Goal: Task Accomplishment & Management: Manage account settings

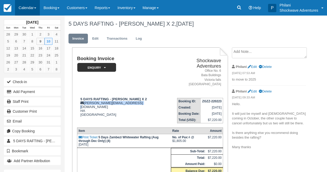
click at [32, 11] on link "Calendar" at bounding box center [27, 8] width 25 height 16
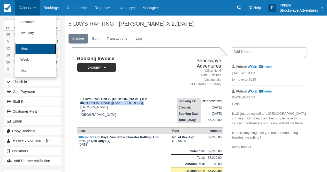
click at [43, 51] on link "Month" at bounding box center [35, 48] width 41 height 11
click at [43, 51] on link "16" at bounding box center [40, 48] width 8 height 7
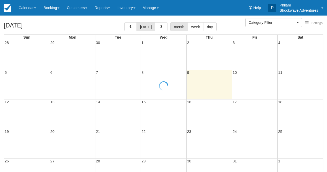
select select
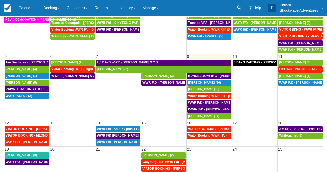
scroll to position [14, 0]
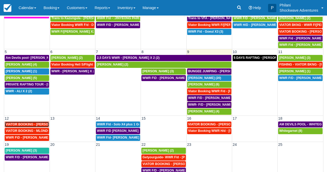
click at [32, 125] on span "VIATOR BOOKING - KROMPINGER RICK X 2 (2)" at bounding box center [38, 124] width 64 height 4
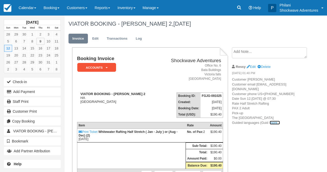
click at [274, 124] on link "more..." at bounding box center [275, 122] width 10 height 4
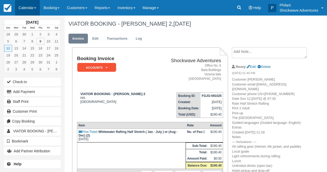
click at [28, 7] on link "Calendar" at bounding box center [27, 8] width 25 height 16
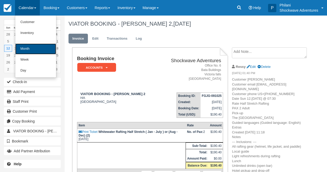
click at [36, 50] on link "Month" at bounding box center [35, 48] width 41 height 11
click at [36, 50] on link "15" at bounding box center [32, 48] width 8 height 7
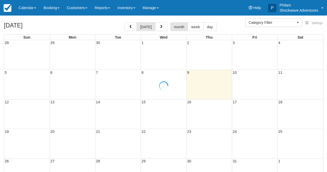
select select
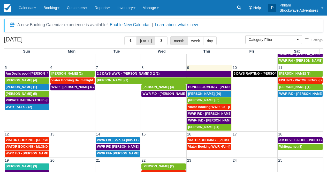
scroll to position [25, 0]
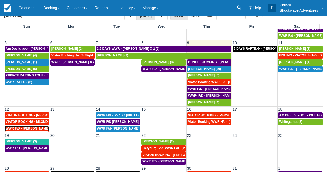
click at [30, 129] on span "WWR F\D - [PERSON_NAME] 2 (2)" at bounding box center [31, 128] width 51 height 4
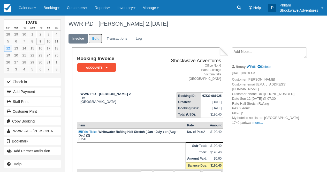
click at [92, 39] on link "Edit" at bounding box center [95, 39] width 14 height 10
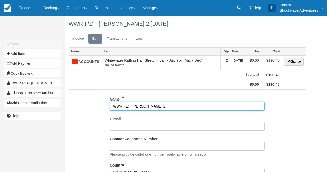
click at [125, 106] on input "WWR F\D - LEVI RAYMOND X 2" at bounding box center [187, 106] width 155 height 9
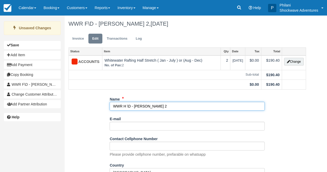
scroll to position [70, 0]
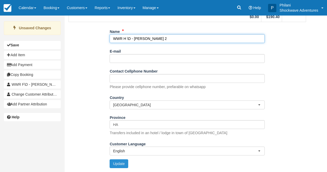
type input "WWR H \D - LEVI RAYMOND X 2"
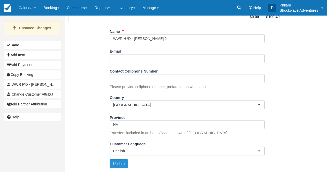
click at [118, 161] on button "Update" at bounding box center [119, 163] width 18 height 9
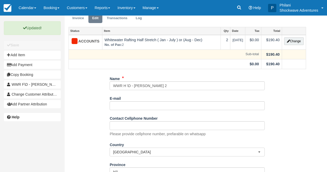
scroll to position [0, 0]
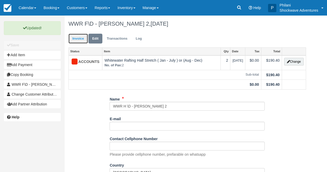
click at [77, 37] on link "Invoice" at bounding box center [77, 39] width 19 height 10
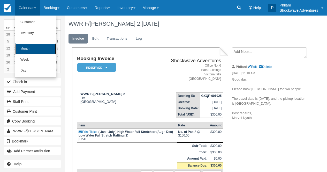
click at [28, 50] on link "Month" at bounding box center [35, 48] width 41 height 11
click at [28, 50] on link "14" at bounding box center [24, 48] width 8 height 7
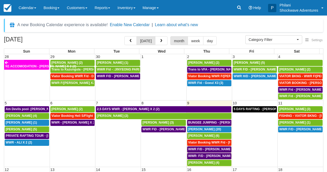
select select
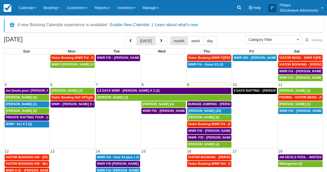
scroll to position [19, 0]
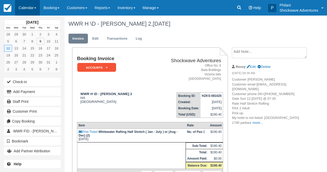
click at [34, 7] on link "Calendar" at bounding box center [27, 8] width 25 height 16
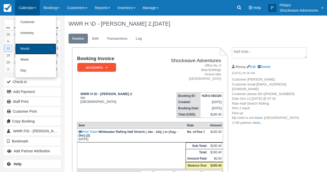
click at [30, 48] on link "Month" at bounding box center [35, 48] width 41 height 11
click at [30, 48] on link "15" at bounding box center [32, 48] width 8 height 7
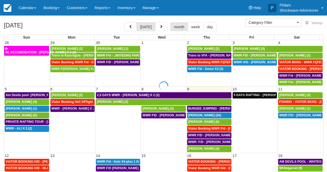
select select
